Goal: Task Accomplishment & Management: Manage account settings

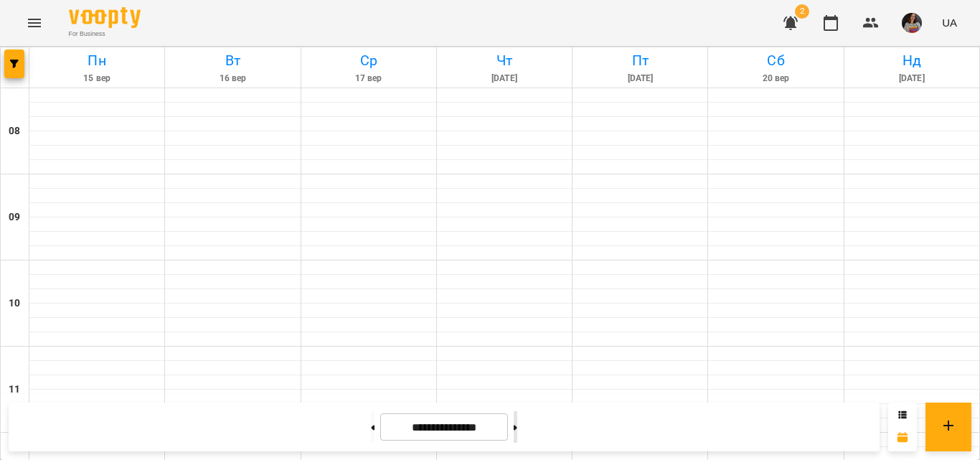
click at [517, 434] on button at bounding box center [516, 427] width 4 height 32
type input "**********"
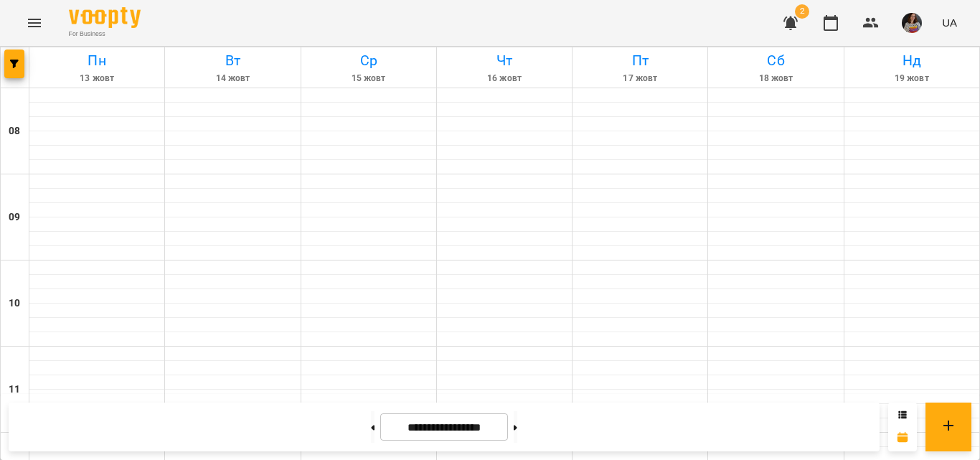
scroll to position [754, 0]
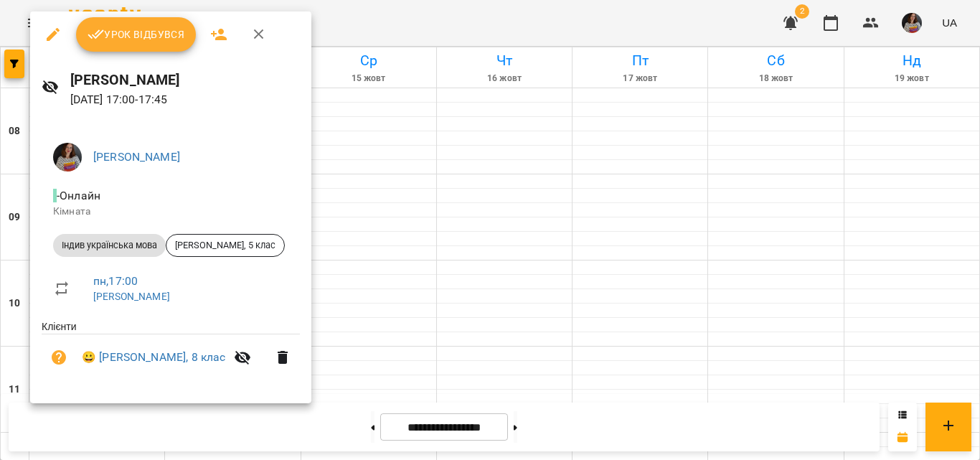
click at [162, 43] on span "Урок відбувся" at bounding box center [136, 34] width 98 height 17
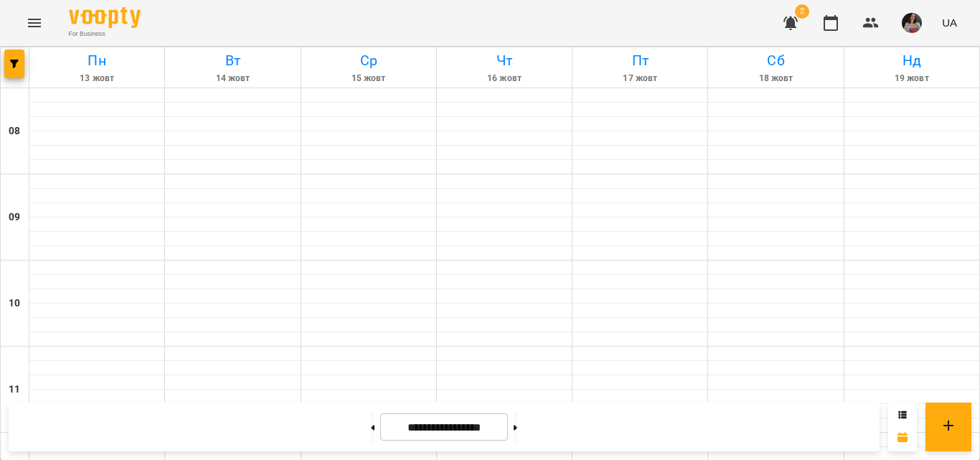
scroll to position [721, 0]
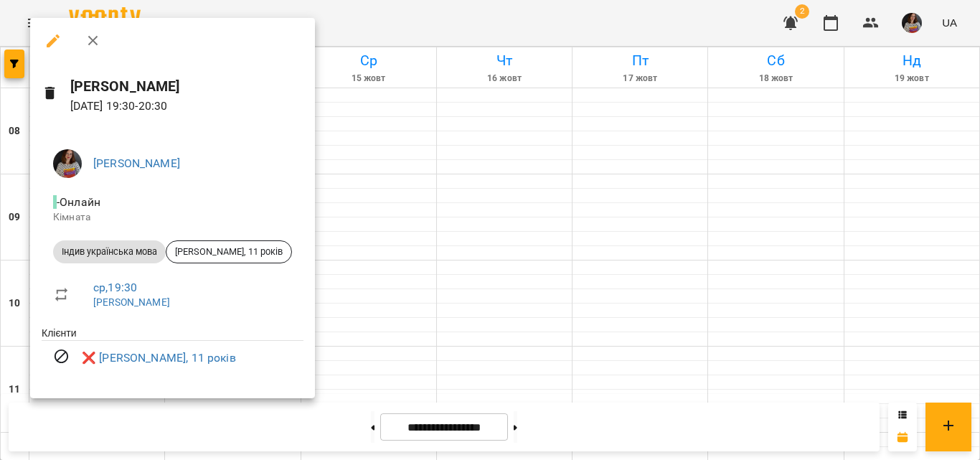
click at [395, 28] on div at bounding box center [490, 230] width 980 height 460
